Goal: Task Accomplishment & Management: Manage account settings

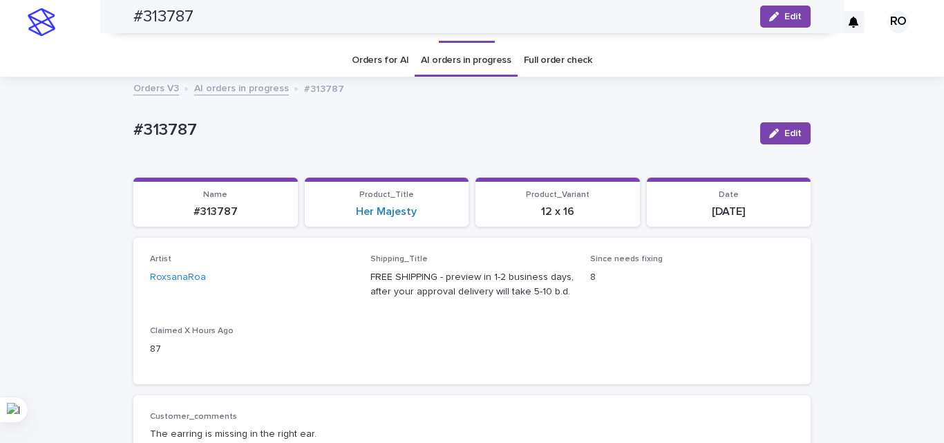
scroll to position [276, 0]
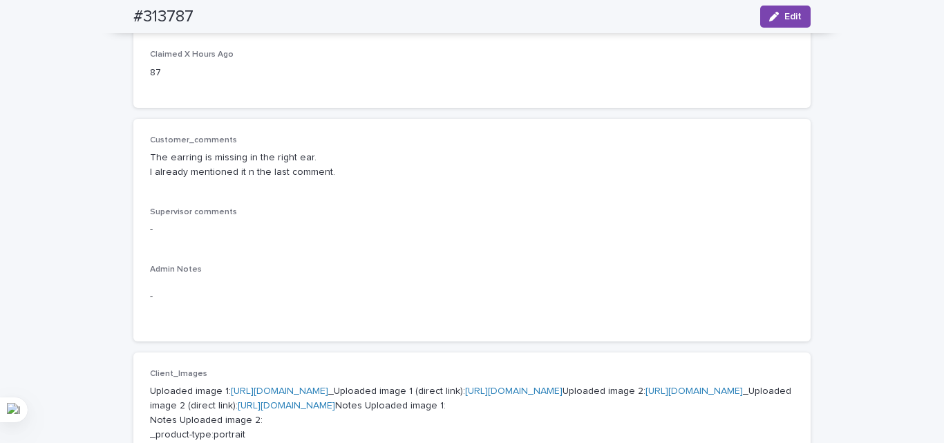
click at [271, 167] on p "The earring is missing in the right ear. I already mentioned it n the last comm…" at bounding box center [472, 165] width 644 height 29
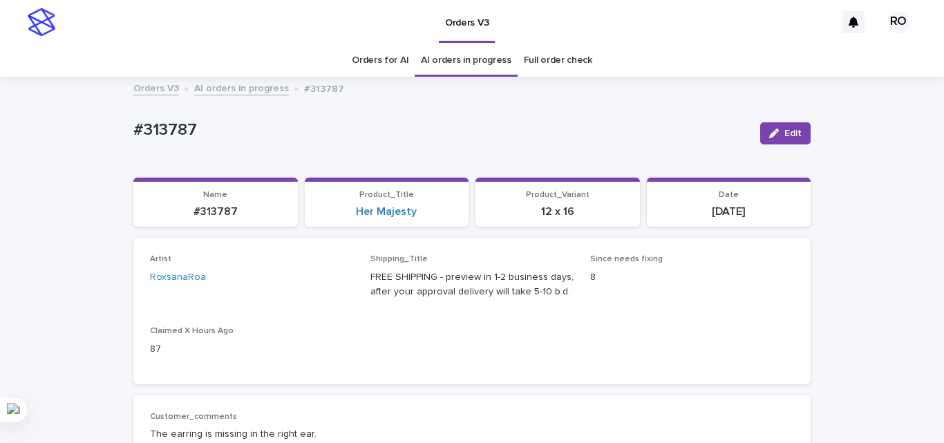
scroll to position [69, 0]
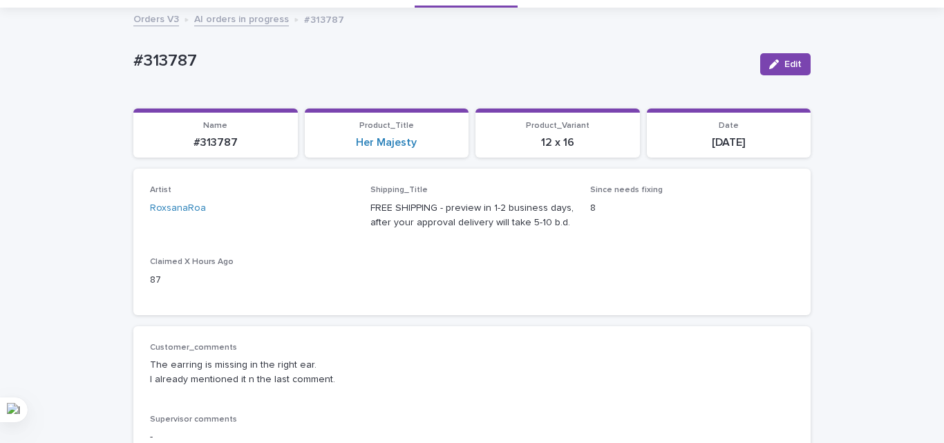
click at [165, 59] on p "#313787" at bounding box center [441, 61] width 616 height 20
copy p "313787"
click at [652, 358] on p "The earring is missing in the right ear. I already mentioned it n the last comm…" at bounding box center [472, 372] width 644 height 29
click at [604, 352] on p "Customer_comments" at bounding box center [472, 348] width 644 height 10
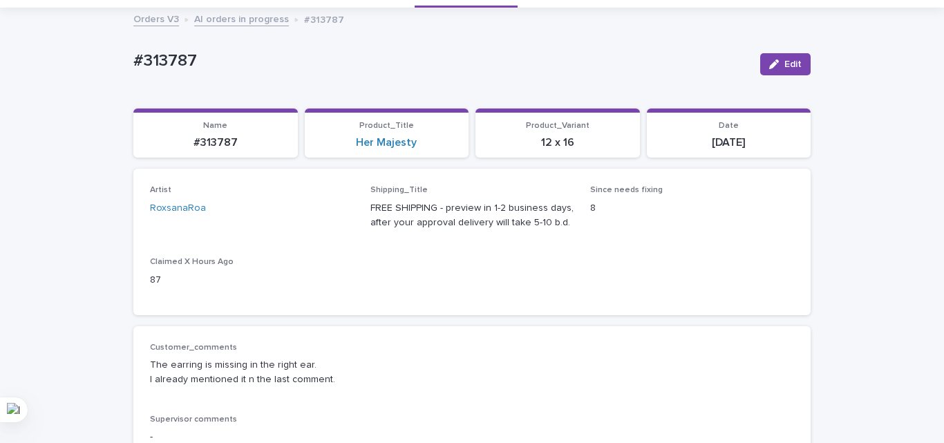
click at [222, 395] on div "Customer_comments The earring is missing in the right ear. I already mentioned …" at bounding box center [472, 370] width 644 height 55
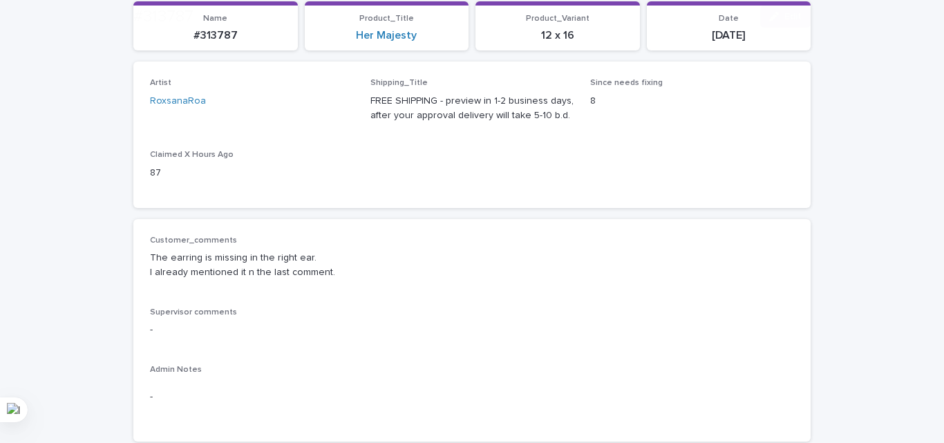
scroll to position [207, 0]
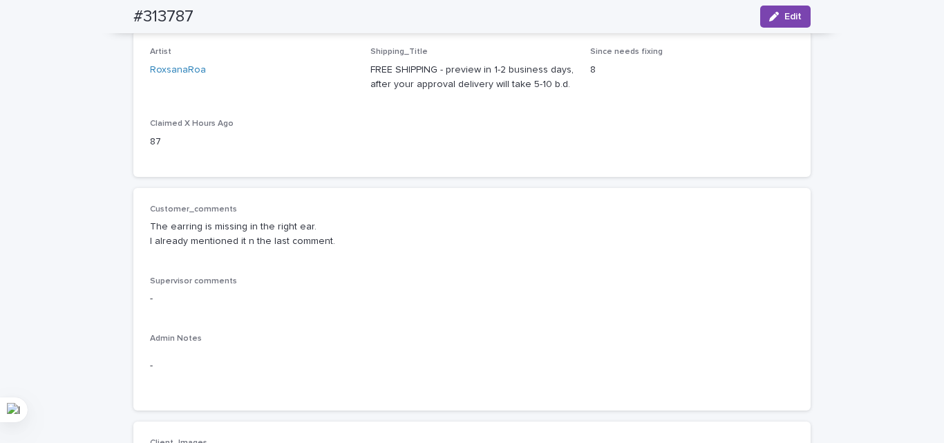
click at [603, 255] on div "Customer_comments The earring is missing in the right ear. I already mentioned …" at bounding box center [472, 299] width 644 height 189
drag, startPoint x: 780, startPoint y: 17, endPoint x: 488, endPoint y: 171, distance: 329.9
click at [785, 16] on span "Edit" at bounding box center [793, 17] width 17 height 10
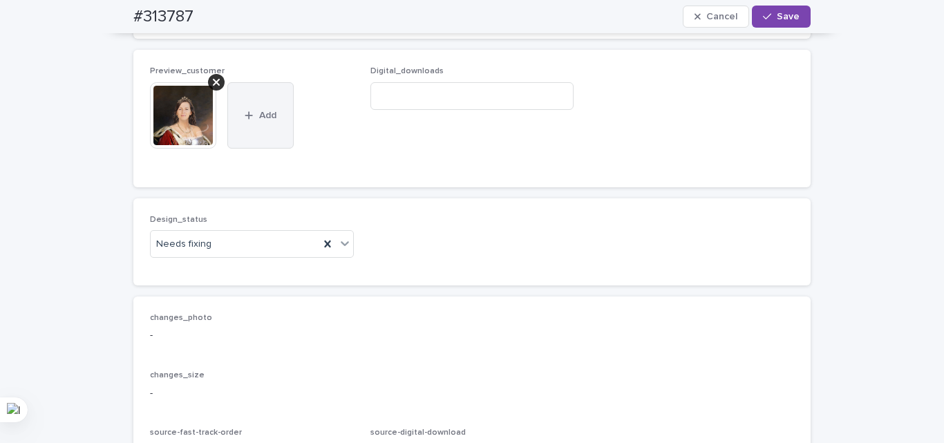
scroll to position [968, 0]
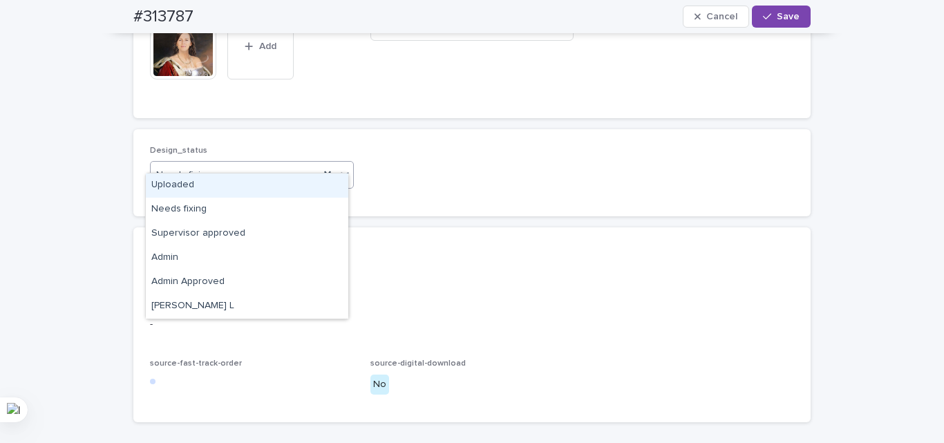
click at [214, 179] on div "Uploaded" at bounding box center [247, 185] width 203 height 24
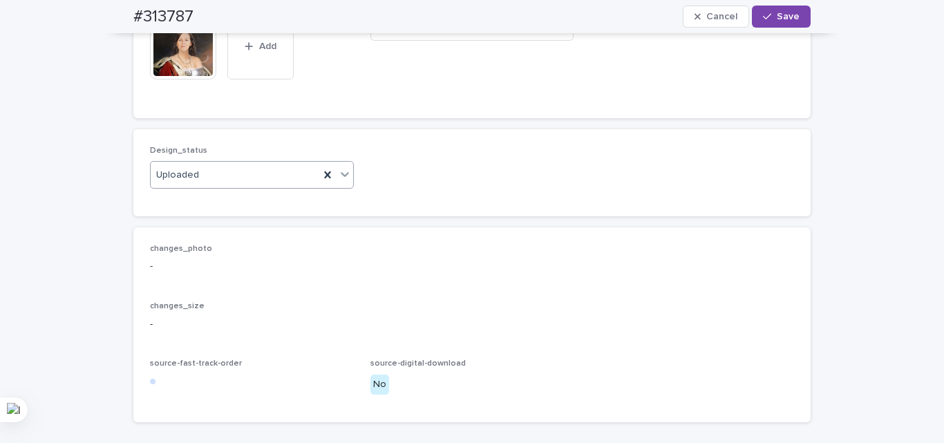
click at [214, 17] on icon at bounding box center [216, 13] width 7 height 7
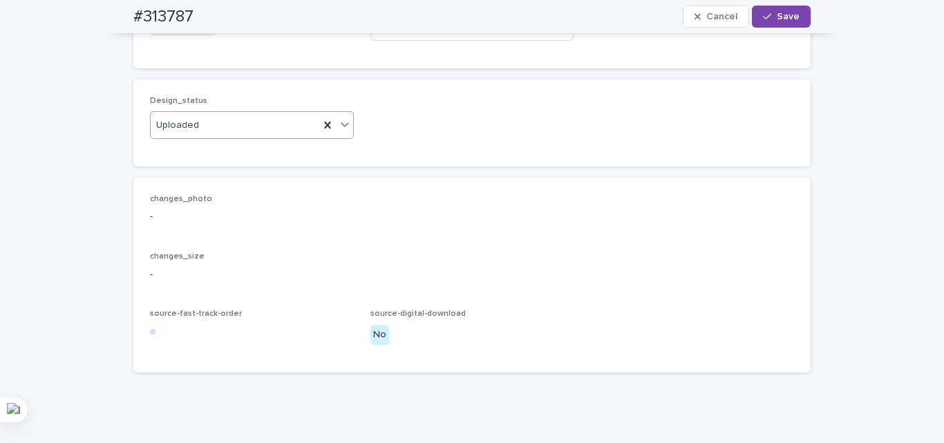
click at [185, 29] on span "Add" at bounding box center [190, 24] width 17 height 10
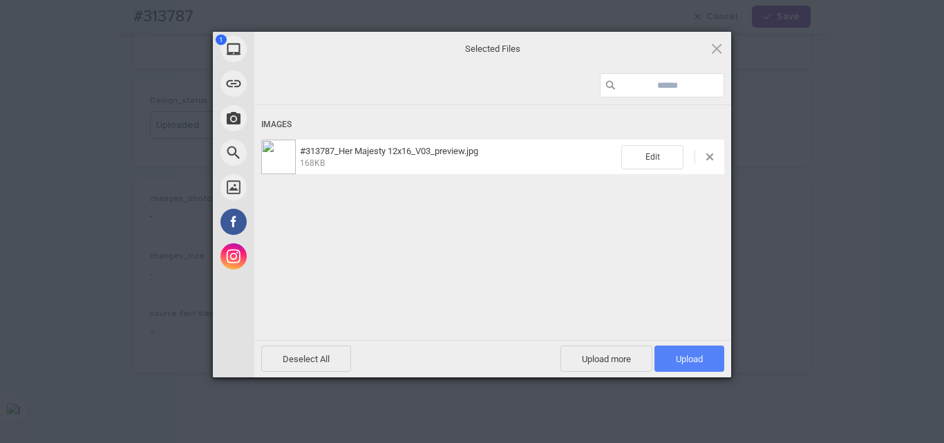
click at [695, 364] on span "Upload 1" at bounding box center [690, 359] width 70 height 26
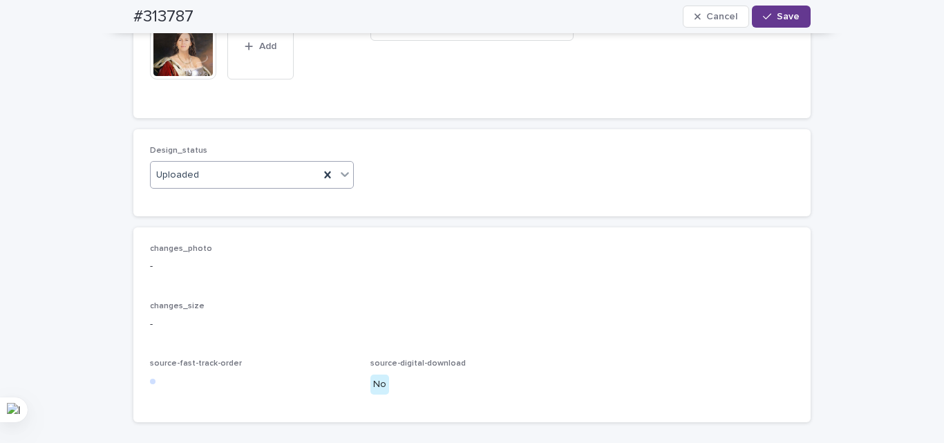
click at [782, 19] on span "Save" at bounding box center [788, 17] width 23 height 10
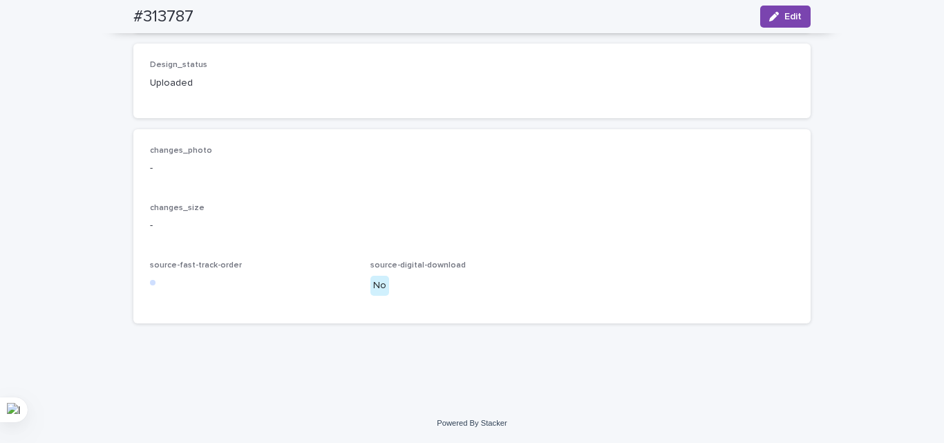
scroll to position [1175, 0]
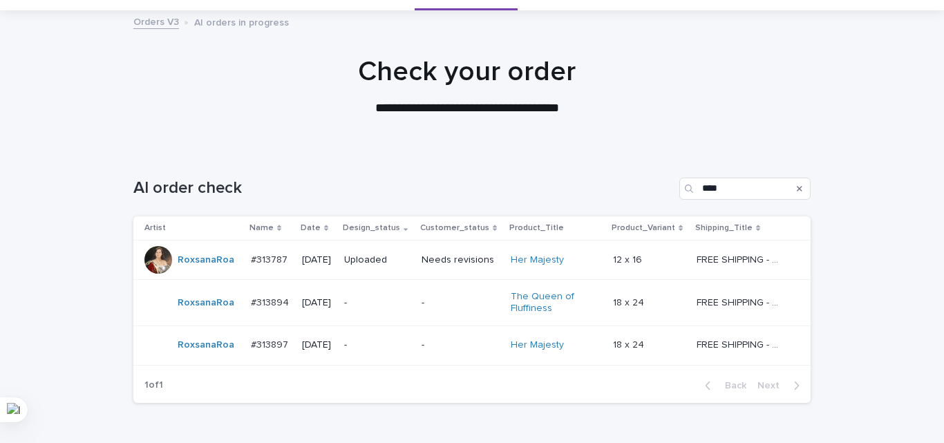
scroll to position [146, 0]
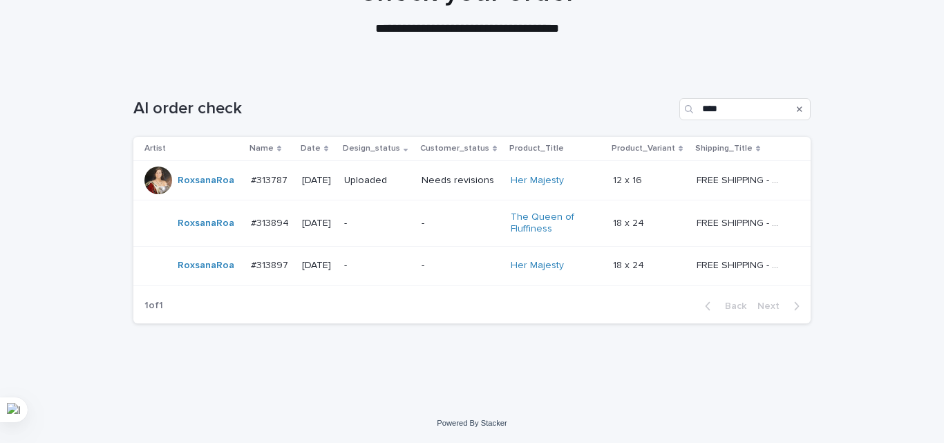
click at [366, 175] on p "Uploaded" at bounding box center [377, 181] width 66 height 12
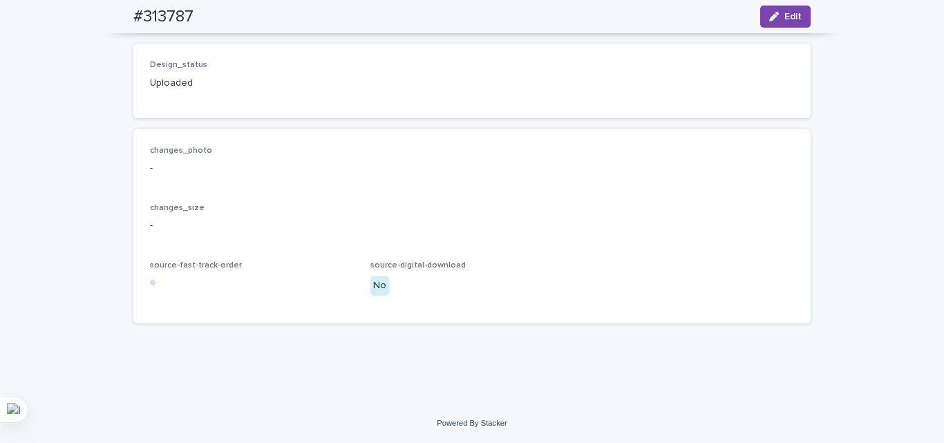
scroll to position [982, 0]
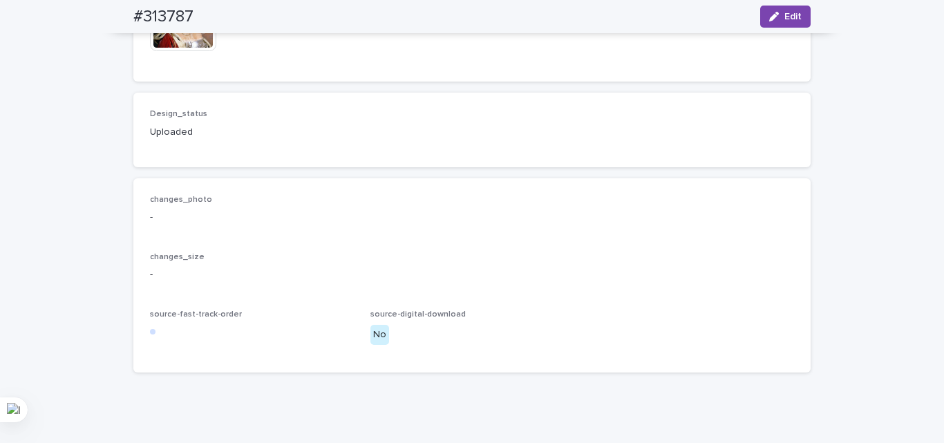
click at [186, 51] on img at bounding box center [183, 18] width 66 height 66
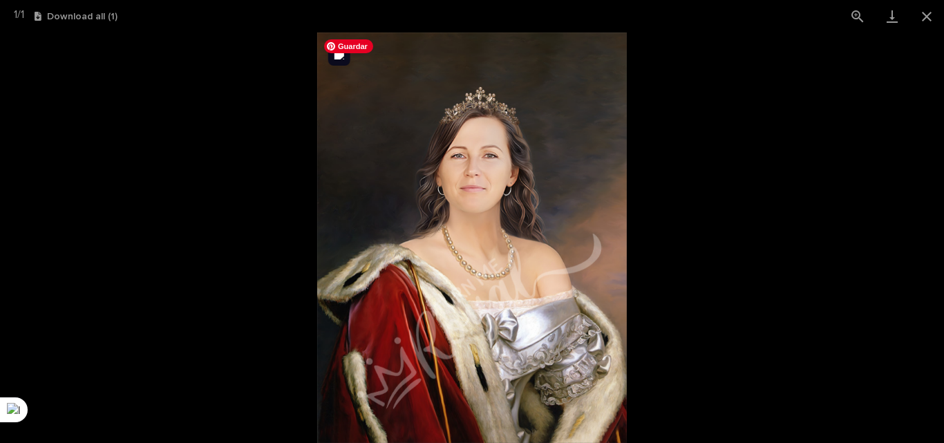
click at [762, 164] on picture at bounding box center [472, 237] width 944 height 411
click at [715, 200] on picture at bounding box center [472, 237] width 944 height 411
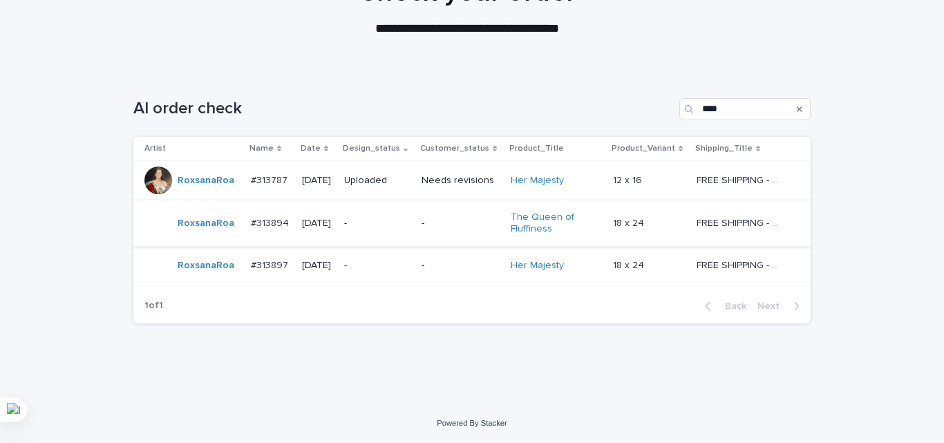
scroll to position [8, 0]
